Goal: Task Accomplishment & Management: Manage account settings

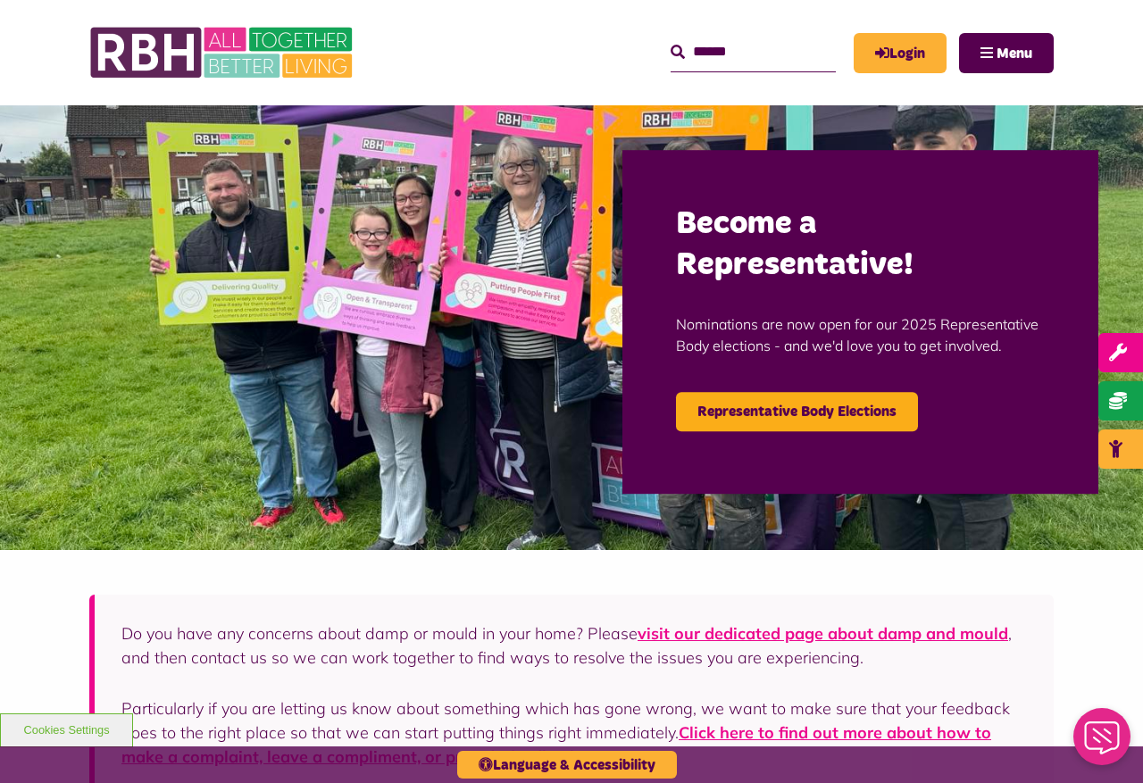
click at [897, 58] on link "Login" at bounding box center [900, 53] width 93 height 40
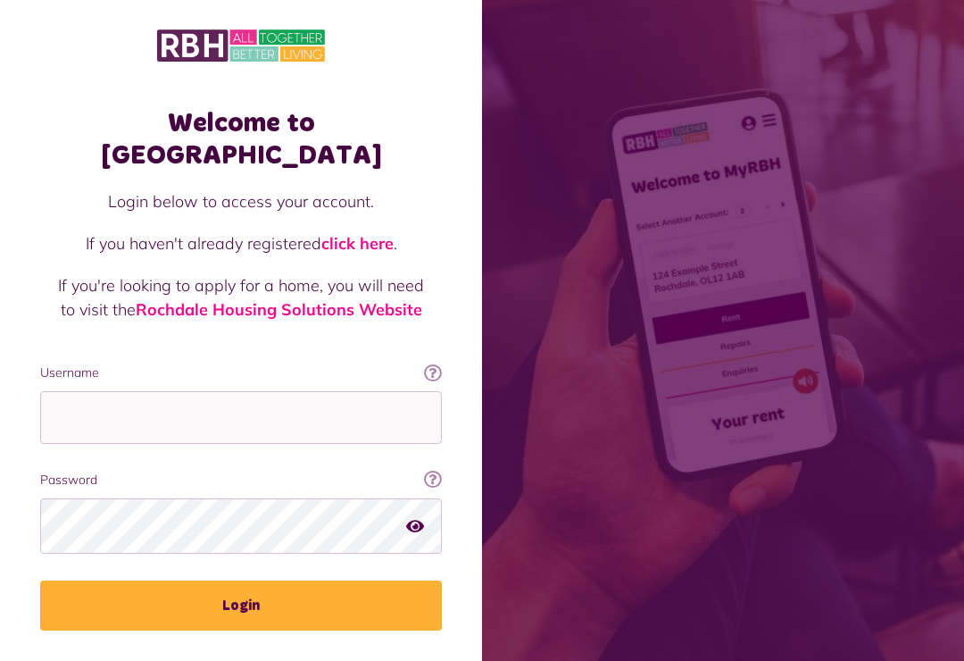
scroll to position [205, 0]
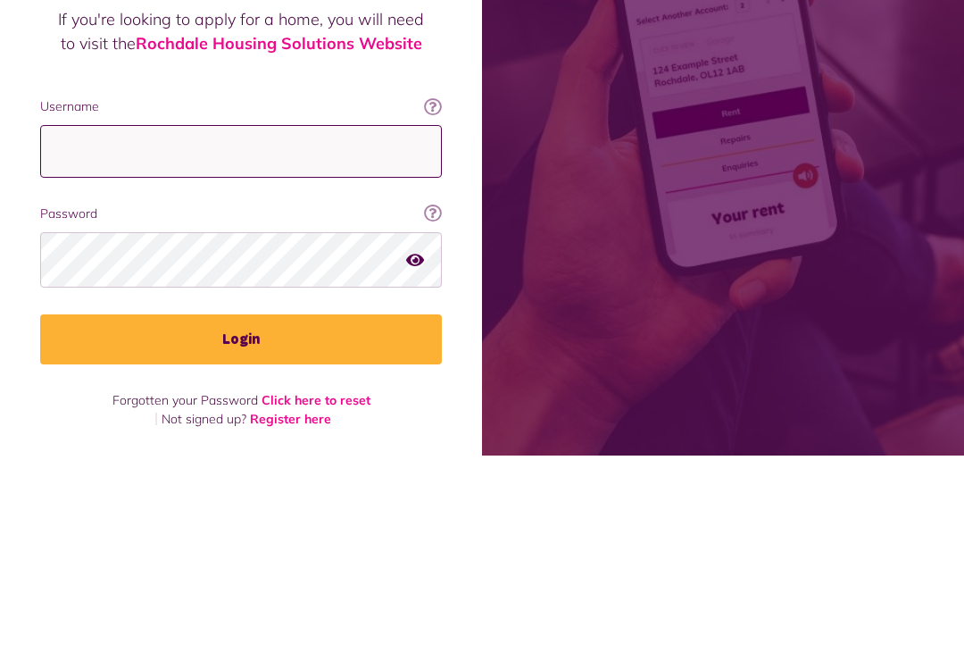
type input "**********"
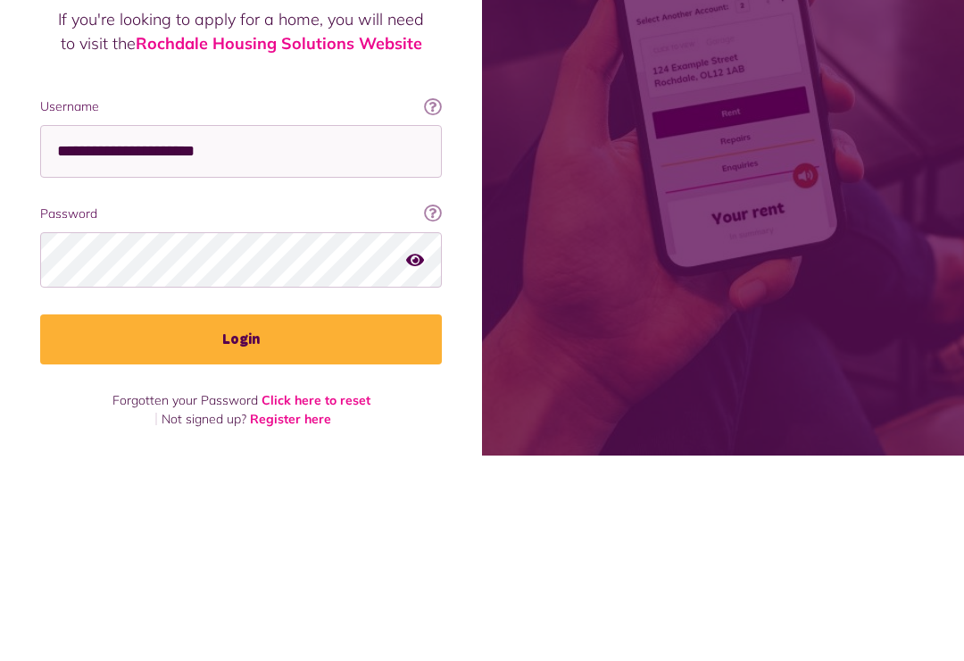
click at [241, 520] on button "Login" at bounding box center [241, 545] width 402 height 50
